Goal: Task Accomplishment & Management: Use online tool/utility

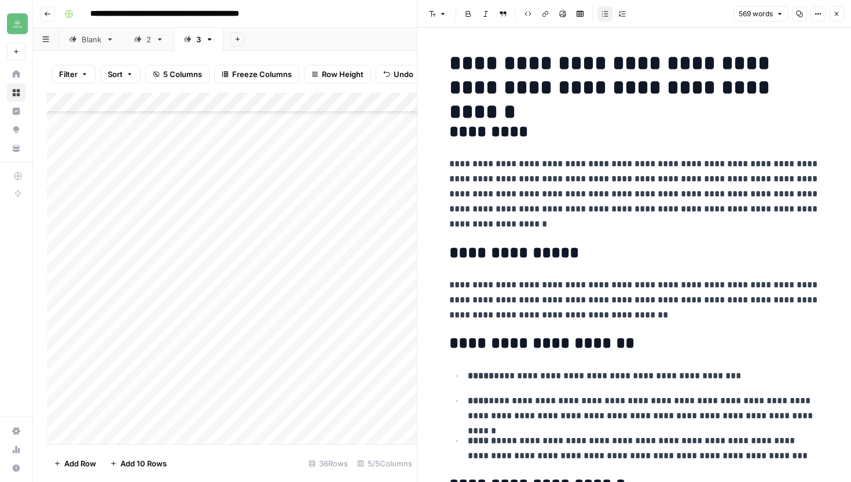
scroll to position [403, 0]
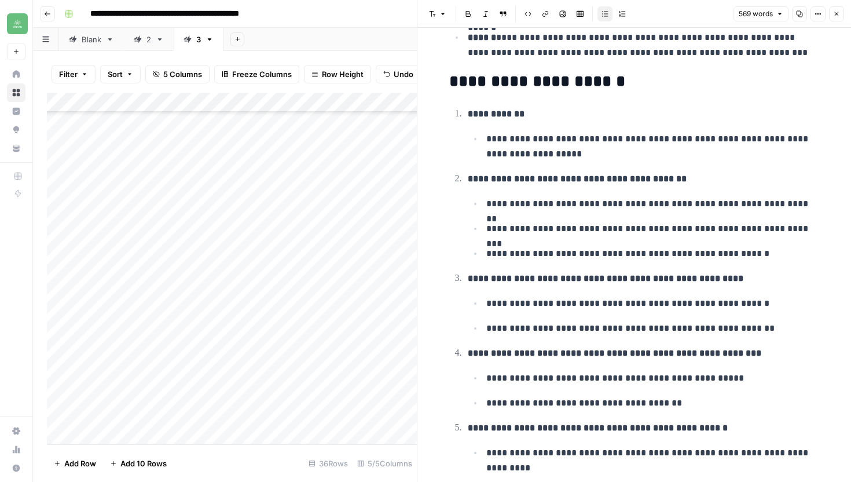
click at [836, 13] on icon "button" at bounding box center [836, 13] width 7 height 7
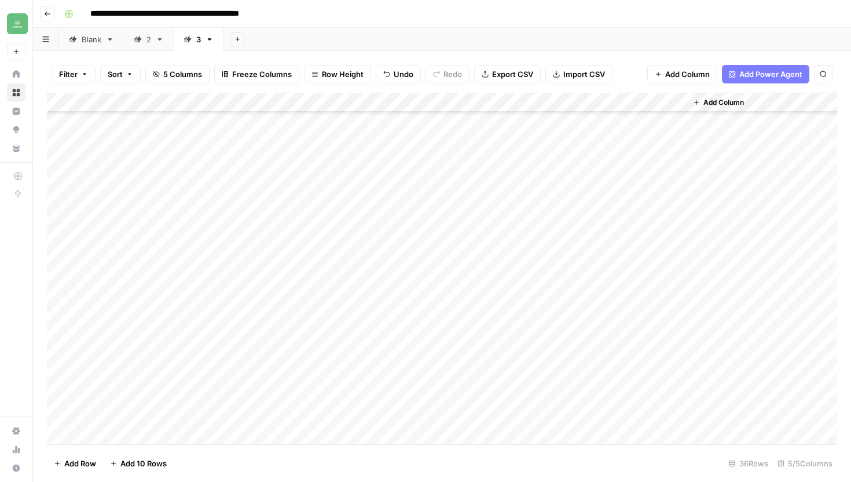
click at [141, 437] on div "Add Column" at bounding box center [442, 268] width 790 height 351
click at [160, 421] on textarea at bounding box center [179, 416] width 185 height 16
type textarea "**********"
click at [321, 412] on div "Add Column" at bounding box center [442, 268] width 790 height 351
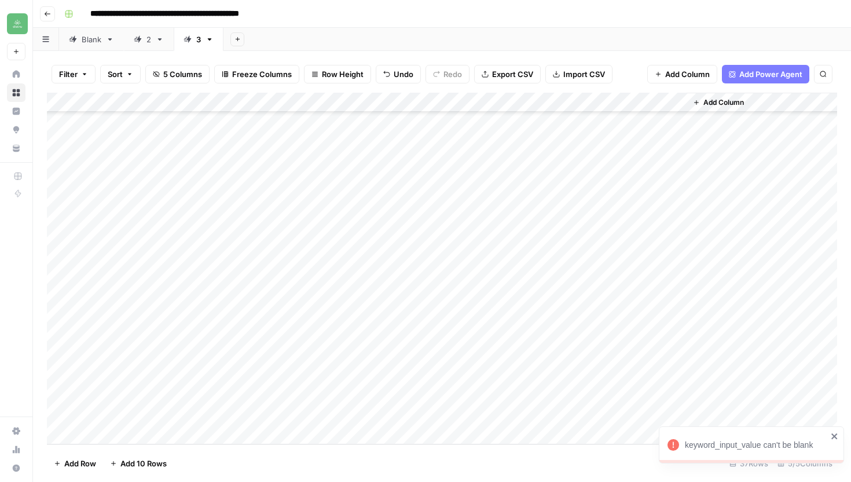
click at [837, 436] on icon "close" at bounding box center [835, 435] width 8 height 9
click at [328, 415] on div "Add Column" at bounding box center [442, 268] width 790 height 351
click at [364, 412] on div at bounding box center [322, 414] width 106 height 21
click at [358, 413] on div at bounding box center [322, 414] width 106 height 21
click at [333, 413] on div at bounding box center [322, 414] width 106 height 21
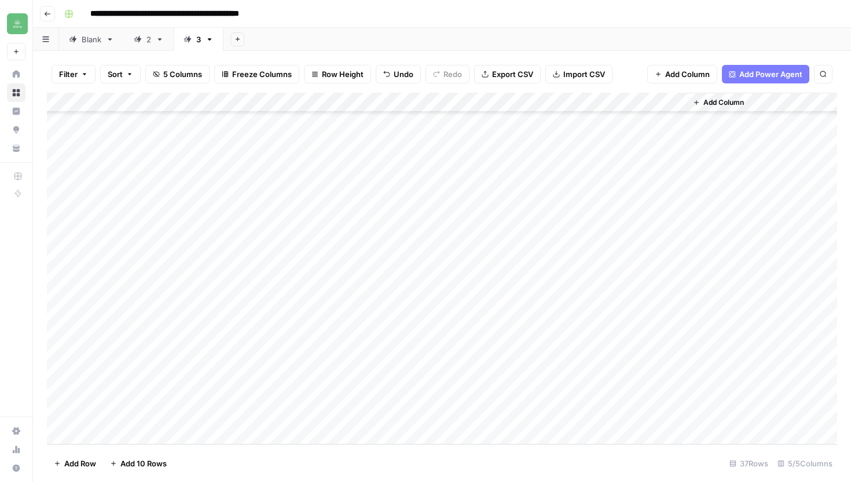
click at [333, 413] on div at bounding box center [322, 414] width 106 height 21
click at [365, 416] on div "Add Column" at bounding box center [442, 268] width 790 height 351
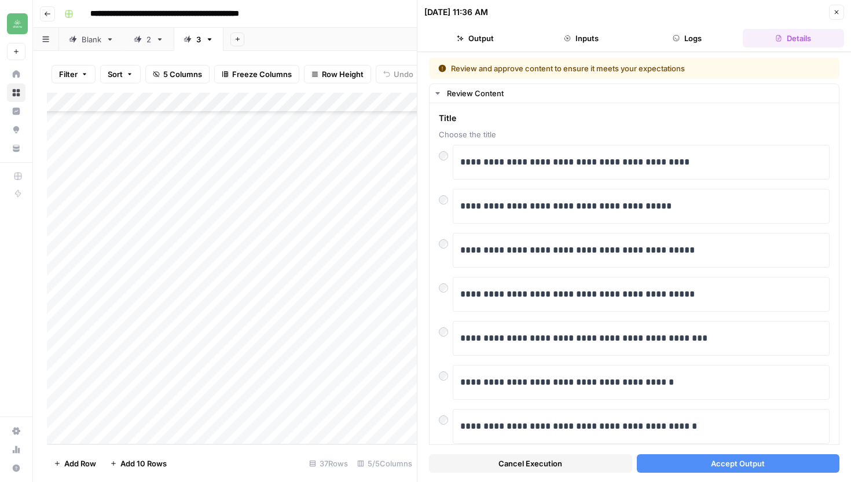
click at [776, 460] on button "Accept Output" at bounding box center [738, 463] width 203 height 19
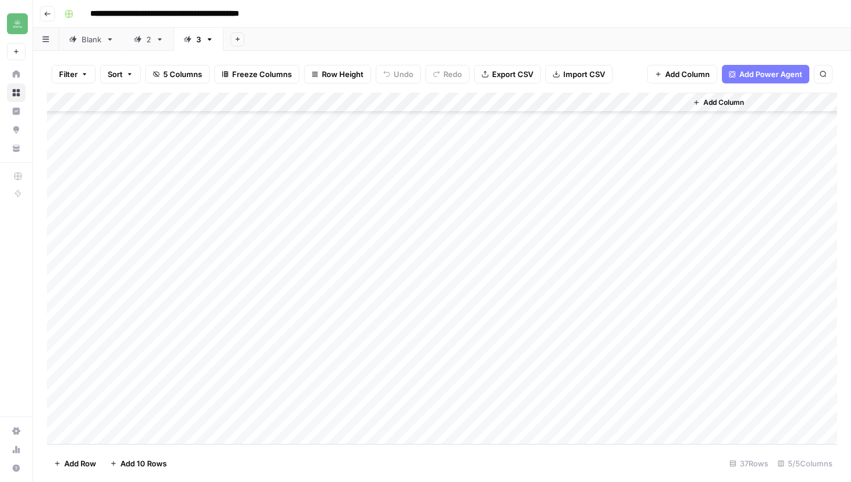
click at [536, 420] on div "Add Column" at bounding box center [442, 268] width 790 height 351
click at [839, 434] on div "content_brief_input_value can't be blank" at bounding box center [751, 443] width 185 height 41
click at [527, 415] on div "Add Column" at bounding box center [442, 268] width 790 height 351
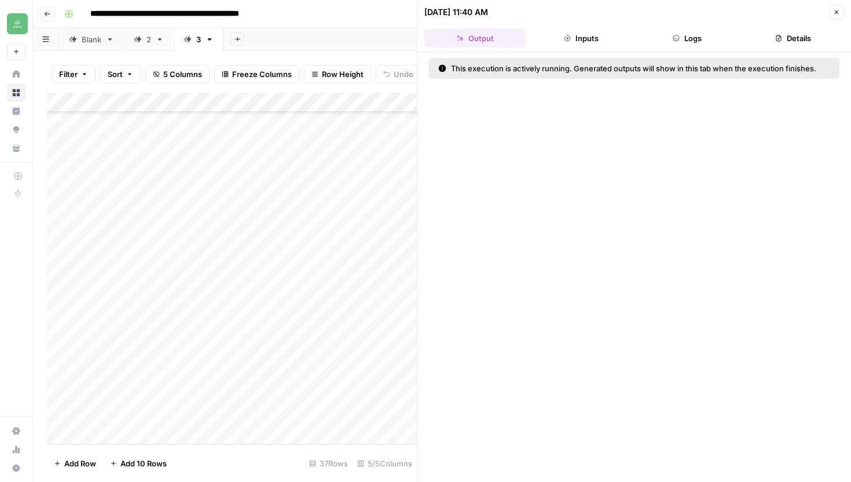
click at [837, 13] on icon "button" at bounding box center [836, 12] width 7 height 7
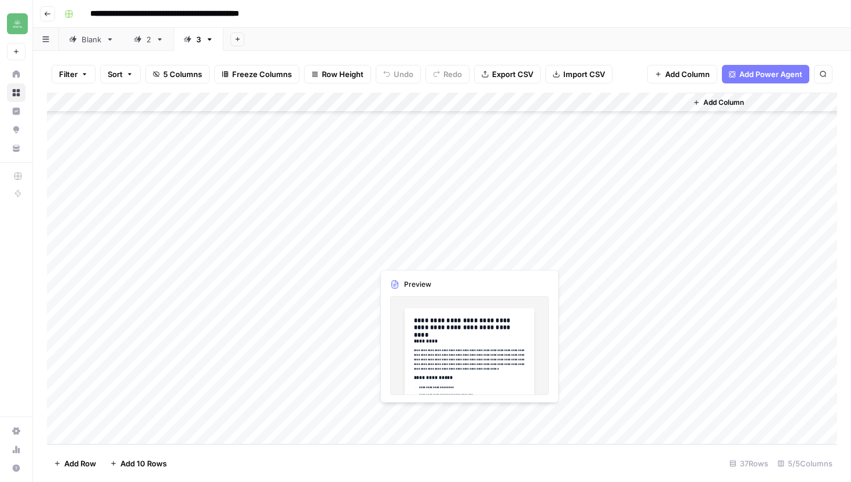
click at [444, 419] on div "Add Column" at bounding box center [442, 268] width 790 height 351
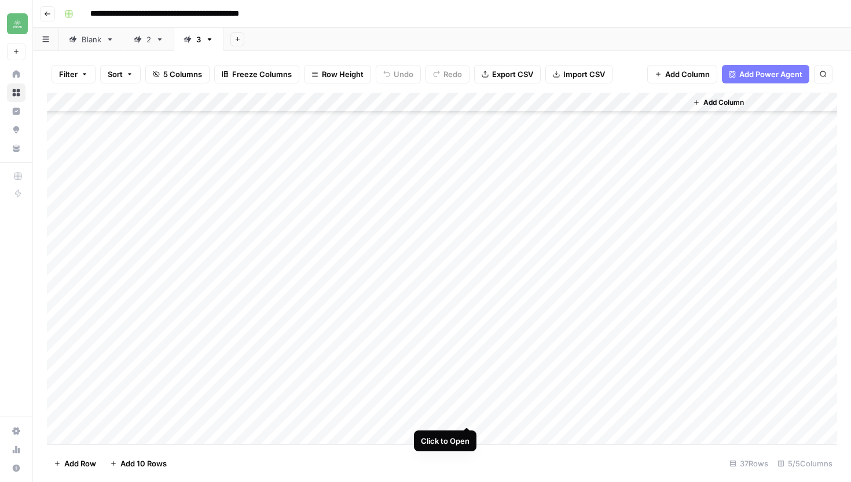
click at [467, 412] on div "Add Column" at bounding box center [442, 268] width 790 height 351
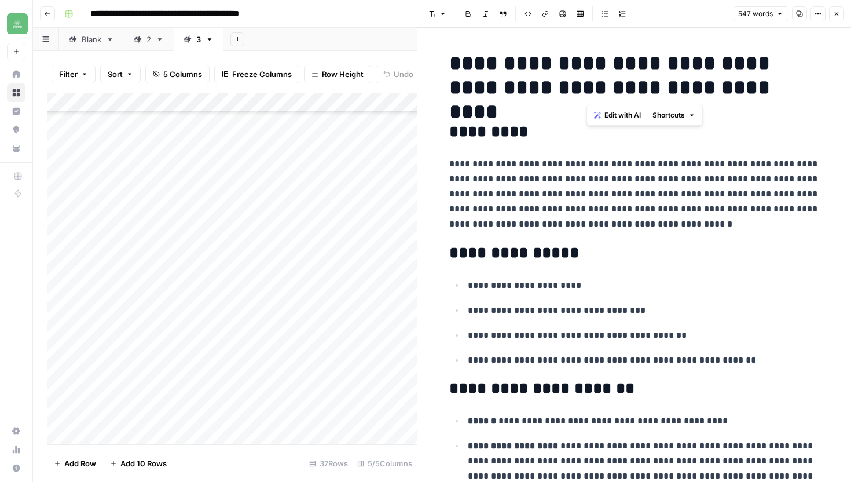
drag, startPoint x: 585, startPoint y: 63, endPoint x: 834, endPoint y: 98, distance: 251.4
click at [834, 14] on icon "button" at bounding box center [836, 13] width 7 height 7
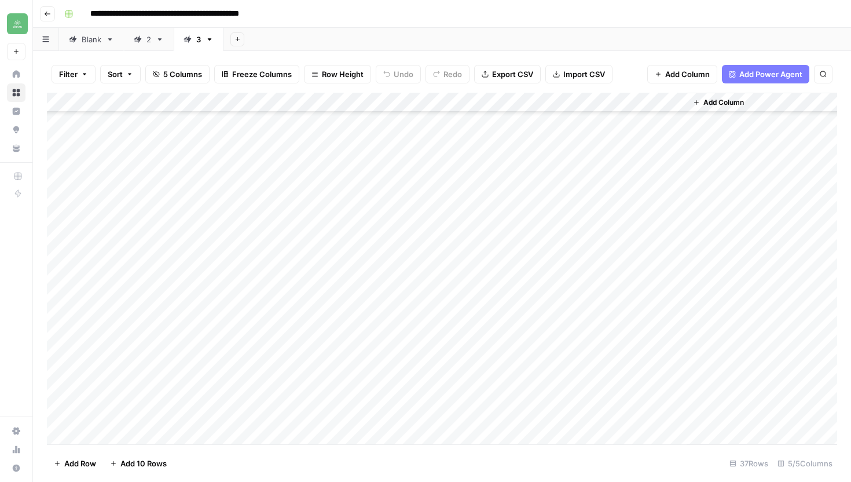
scroll to position [415, 0]
click at [674, 415] on div "Add Column" at bounding box center [442, 268] width 790 height 351
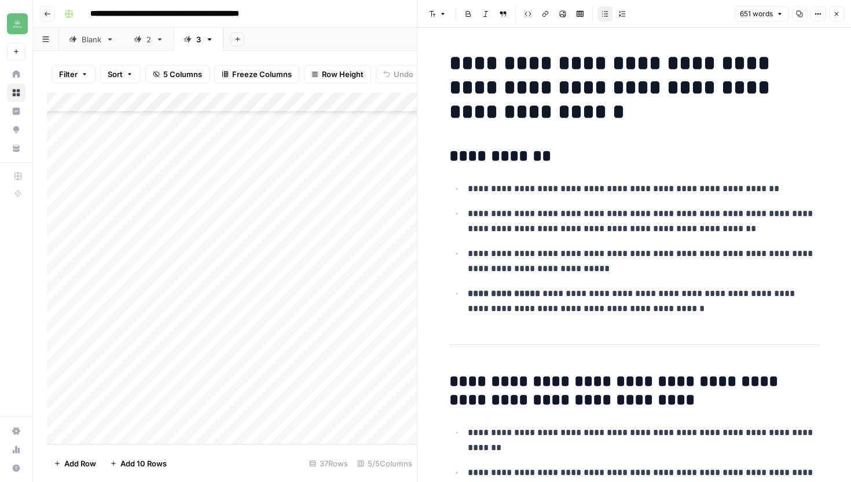
click at [800, 16] on icon "button" at bounding box center [799, 13] width 7 height 7
click at [839, 13] on icon "button" at bounding box center [836, 13] width 7 height 7
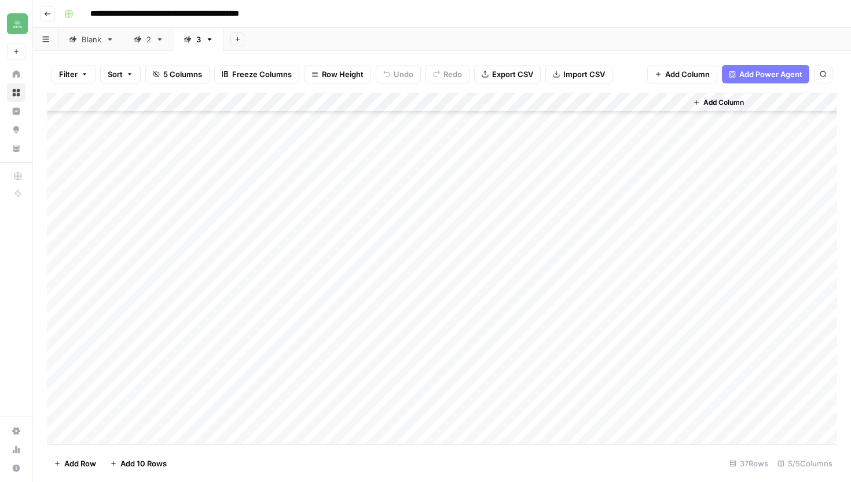
click at [50, 12] on icon "button" at bounding box center [47, 13] width 7 height 7
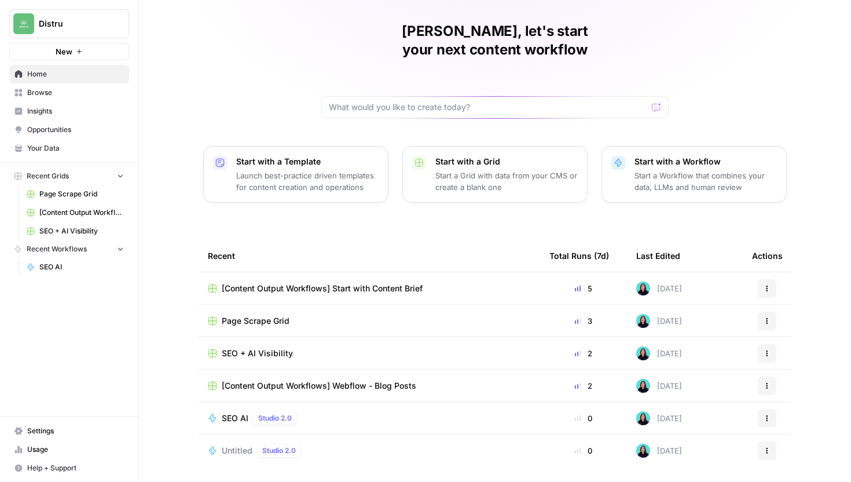
scroll to position [51, 0]
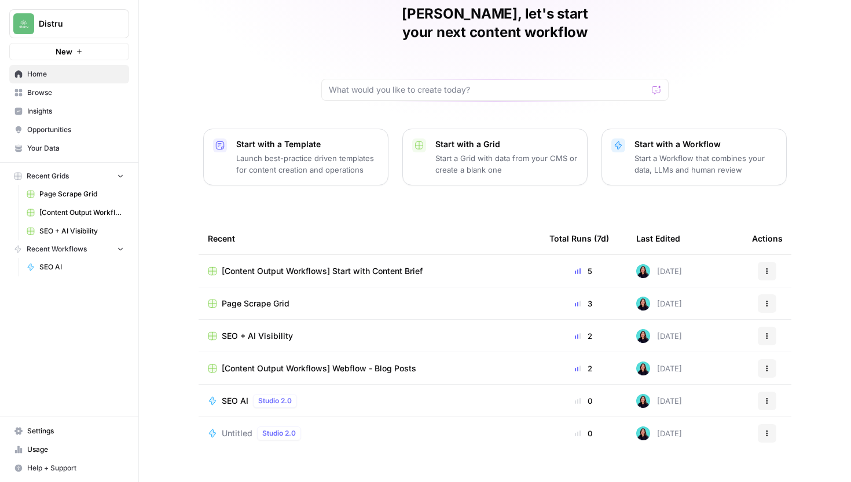
click at [448, 265] on div "[Content Output Workflows] Start with Content Brief" at bounding box center [369, 271] width 323 height 12
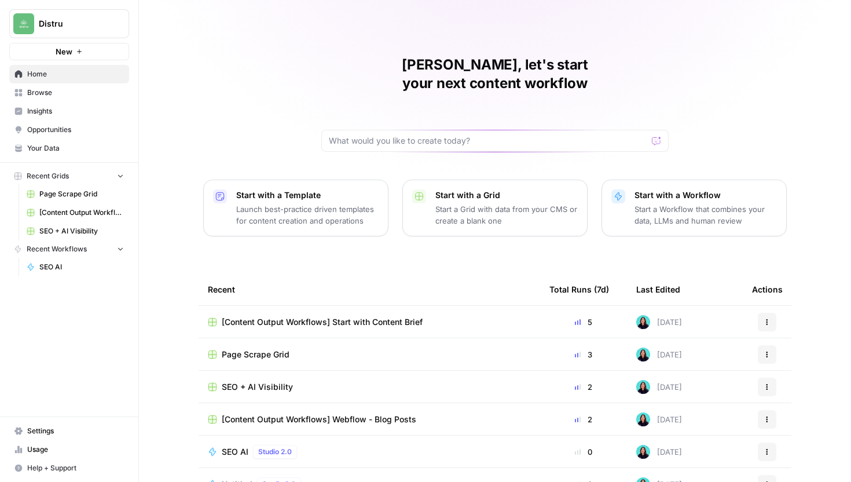
click at [310, 349] on div "Page Scrape Grid" at bounding box center [369, 355] width 323 height 12
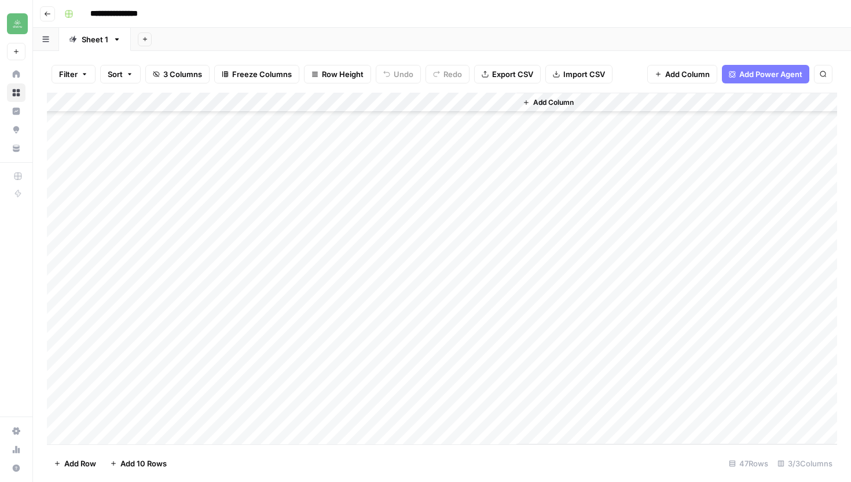
scroll to position [612, 0]
click at [494, 372] on div "Add Column" at bounding box center [442, 268] width 790 height 351
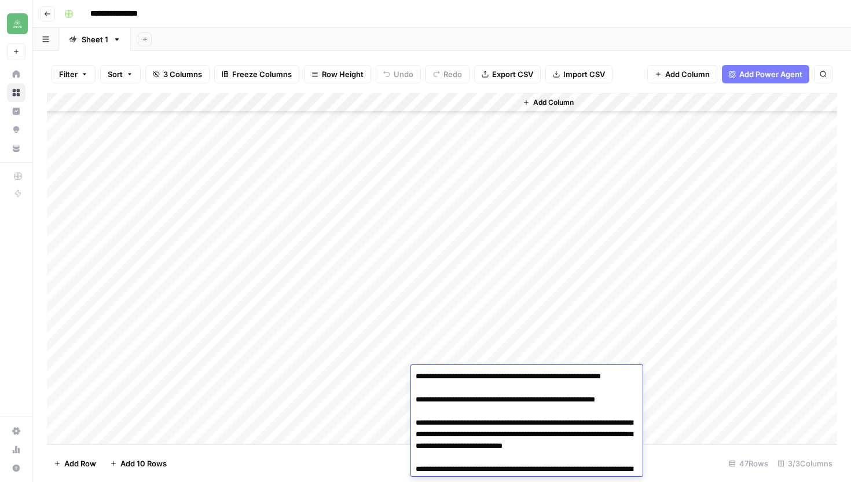
scroll to position [5038, 0]
